Goal: Check status: Check status

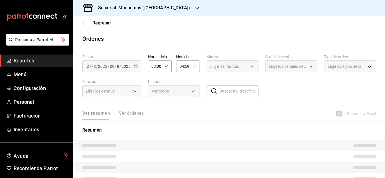
click at [17, 59] on span "Reportes" at bounding box center [41, 61] width 55 height 8
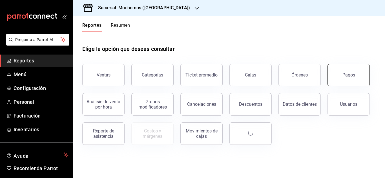
click at [347, 74] on div "Pagos" at bounding box center [348, 74] width 13 height 5
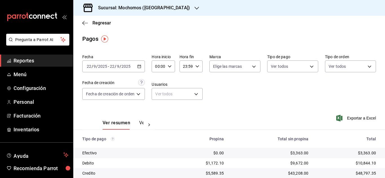
click at [169, 66] on icon "button" at bounding box center [170, 67] width 4 height 4
click at [159, 103] on span "06" at bounding box center [158, 105] width 2 height 5
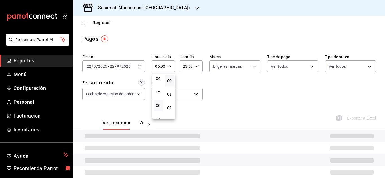
click at [248, 88] on div at bounding box center [192, 89] width 385 height 178
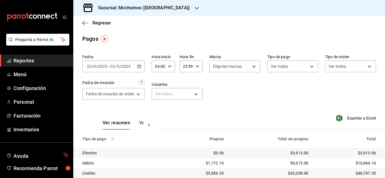
click at [168, 65] on icon "button" at bounding box center [170, 67] width 4 height 4
click at [160, 96] on button "05" at bounding box center [158, 95] width 9 height 11
type input "05:00"
click at [273, 100] on div at bounding box center [192, 89] width 385 height 178
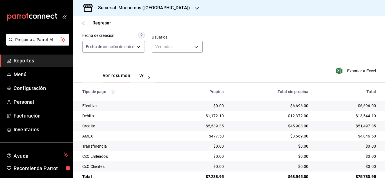
scroll to position [56, 0]
